Goal: Check status: Check status

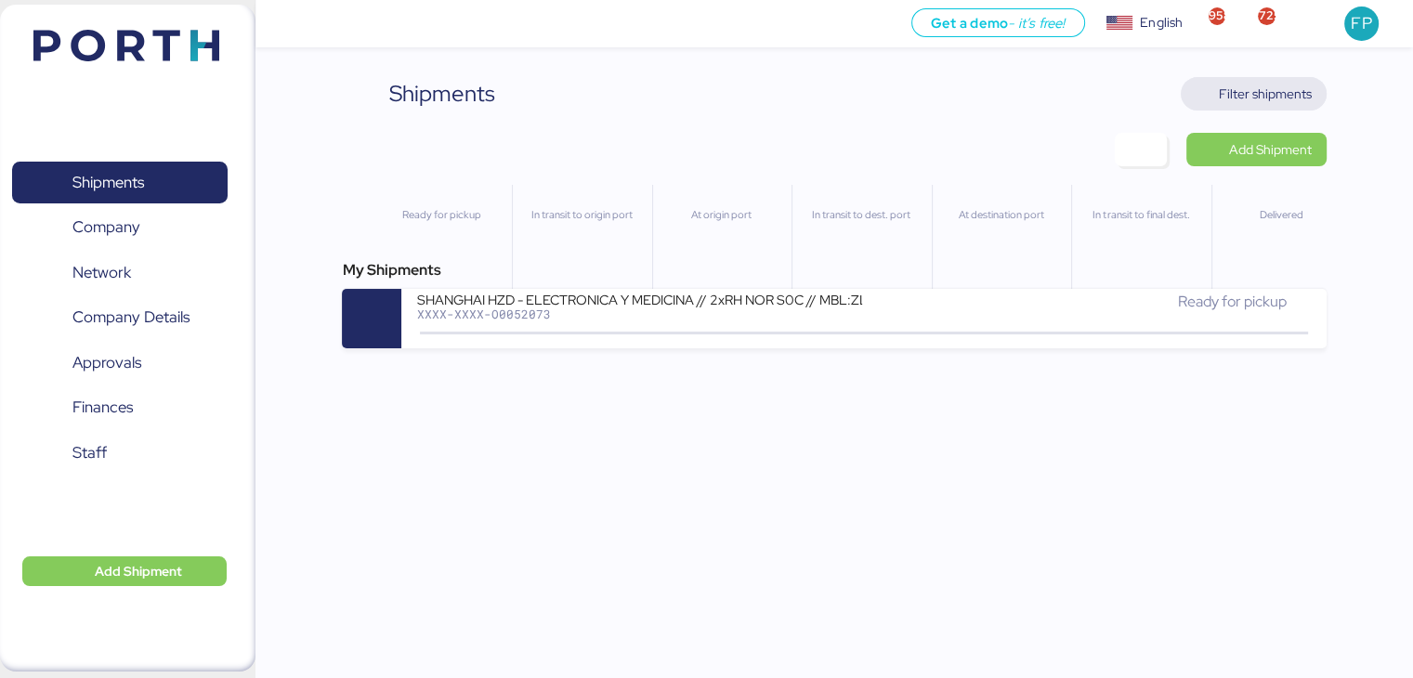
click at [1254, 95] on span "Filter shipments" at bounding box center [1265, 94] width 93 height 22
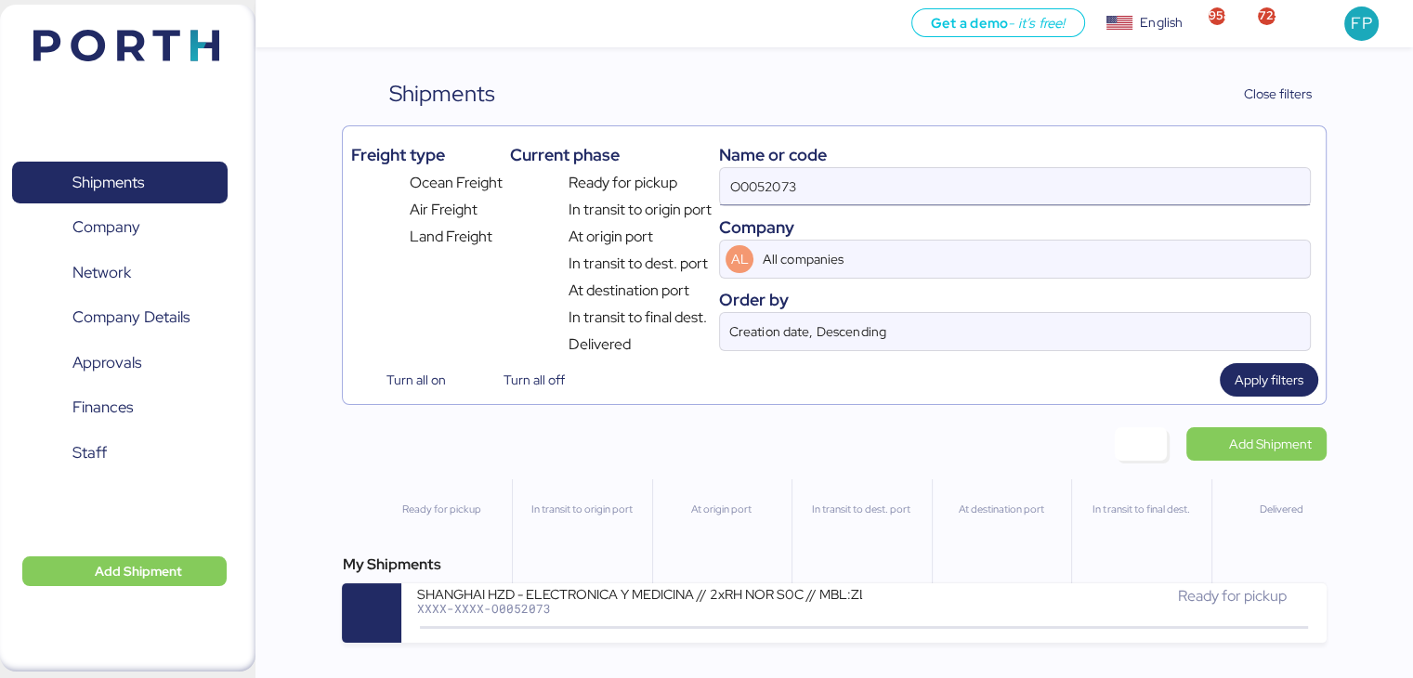
click at [768, 190] on input "O0052073" at bounding box center [1014, 186] width 589 height 37
paste input "106"
type input "O0052106"
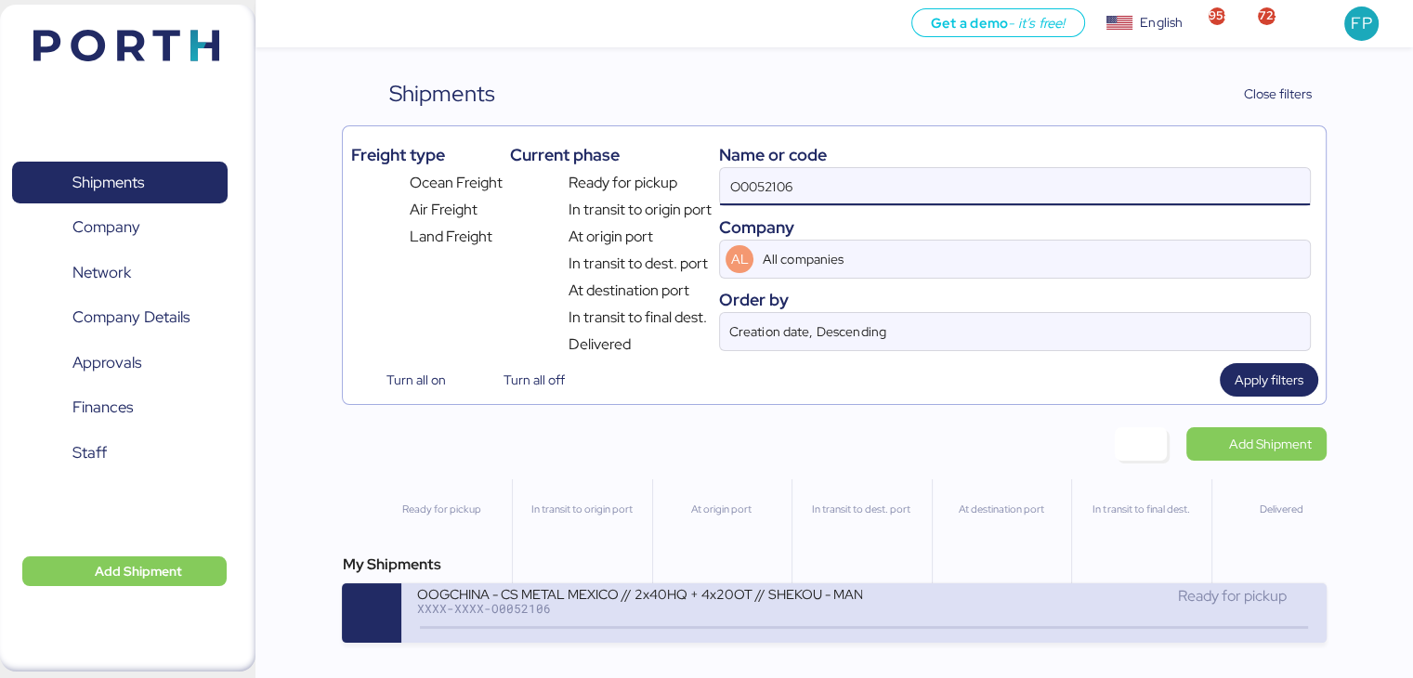
click at [715, 620] on div "OOGCHINA - CS METAL MEXICO // 2x40HQ + 4x20OT // SHEKOU - MANZANILLO // HBL: OO…" at bounding box center [640, 605] width 448 height 40
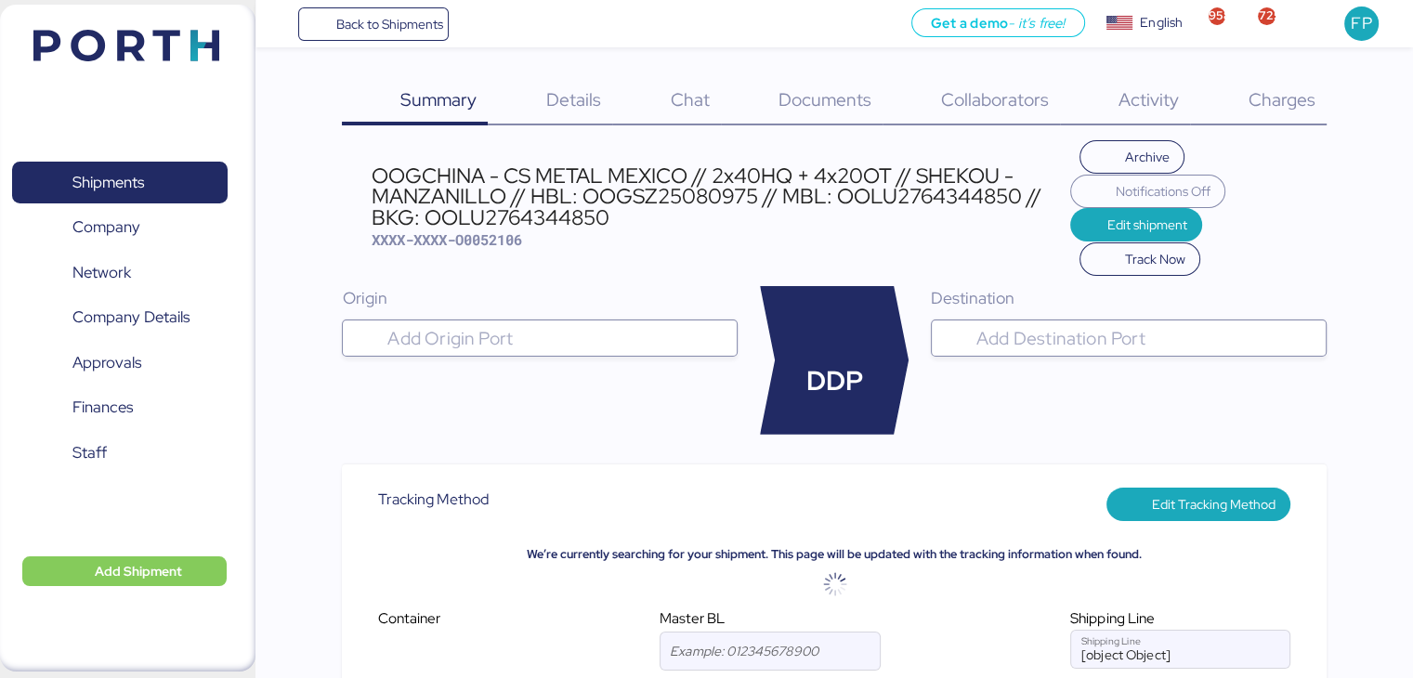
click at [1305, 101] on span "Charges" at bounding box center [1281, 99] width 67 height 24
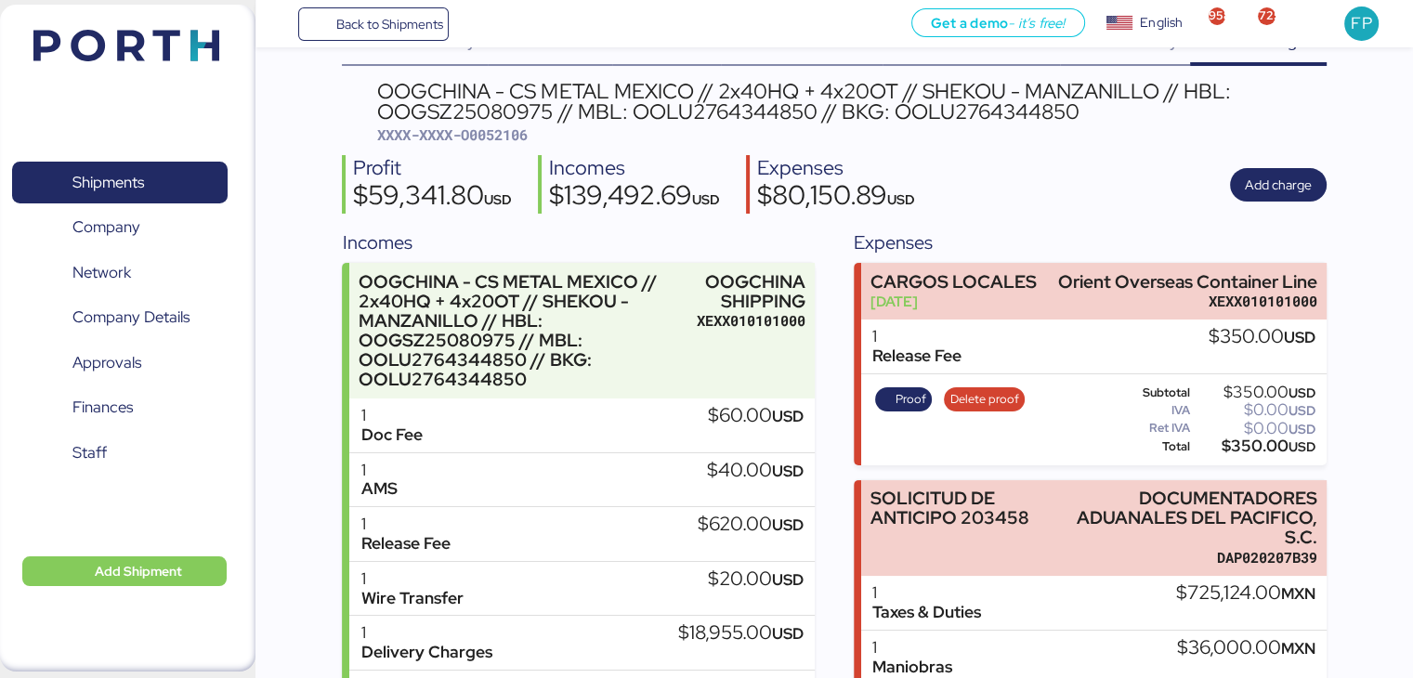
scroll to position [111, 0]
